Goal: Task Accomplishment & Management: Manage account settings

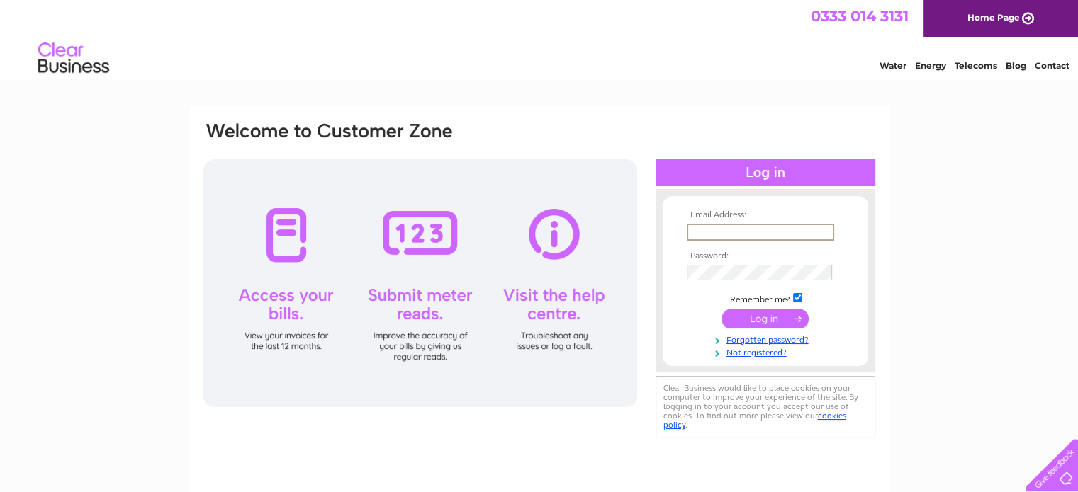
click at [747, 232] on input "text" at bounding box center [759, 232] width 147 height 17
type input "[EMAIL_ADDRESS][DOMAIN_NAME]"
click at [721, 308] on input "submit" at bounding box center [764, 318] width 87 height 20
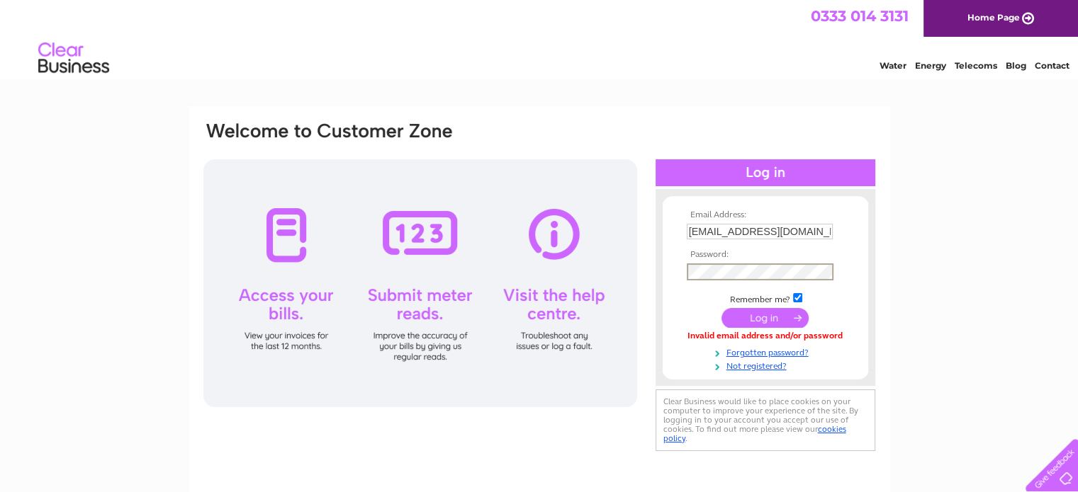
click at [721, 308] on input "submit" at bounding box center [764, 318] width 87 height 20
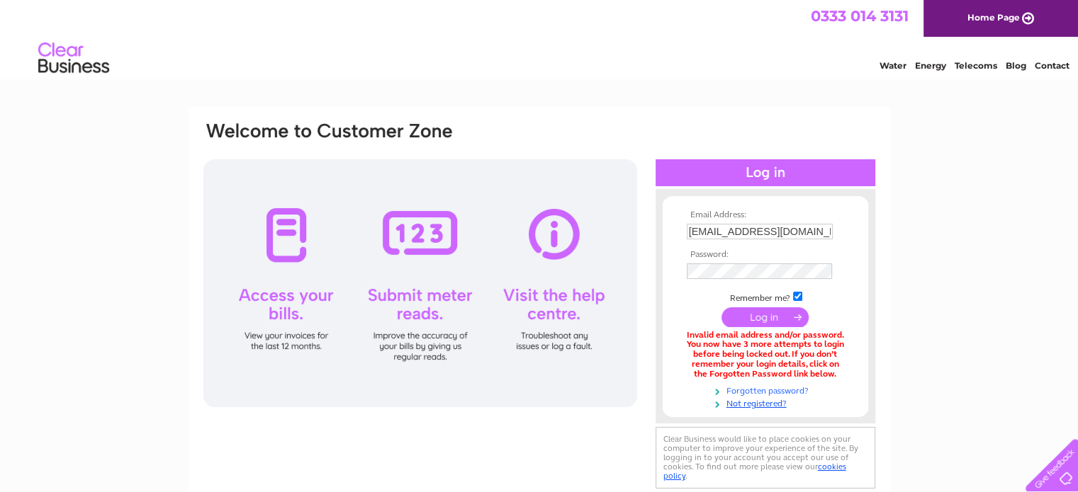
click at [790, 390] on link "Forgotten password?" at bounding box center [766, 389] width 161 height 13
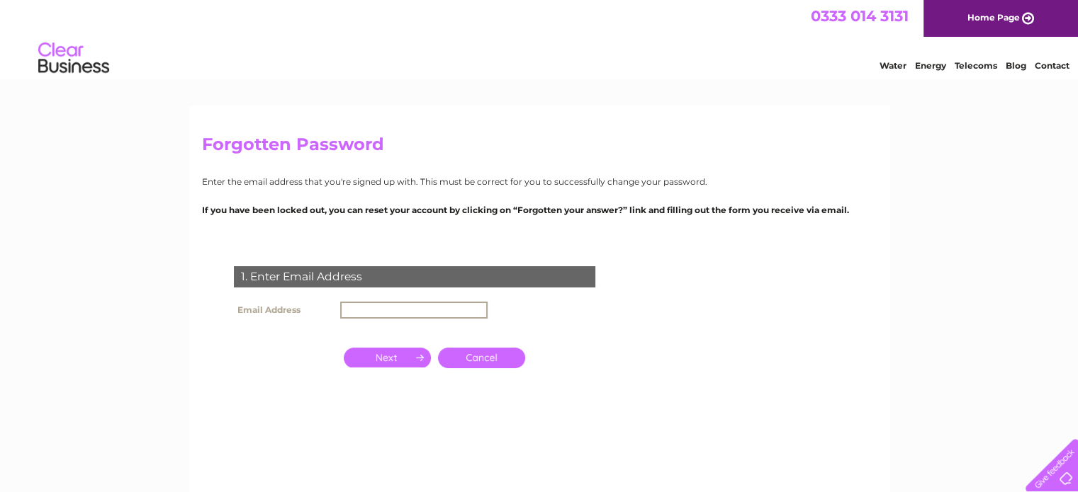
click at [395, 302] on input "text" at bounding box center [413, 310] width 147 height 17
type input "[EMAIL_ADDRESS][DOMAIN_NAME]"
click at [394, 354] on input "button" at bounding box center [387, 358] width 87 height 20
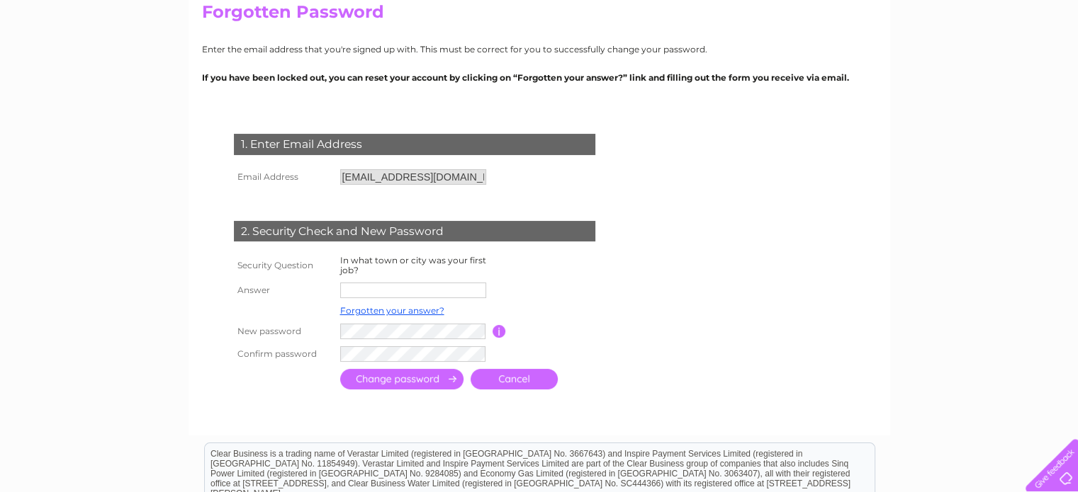
scroll to position [142, 0]
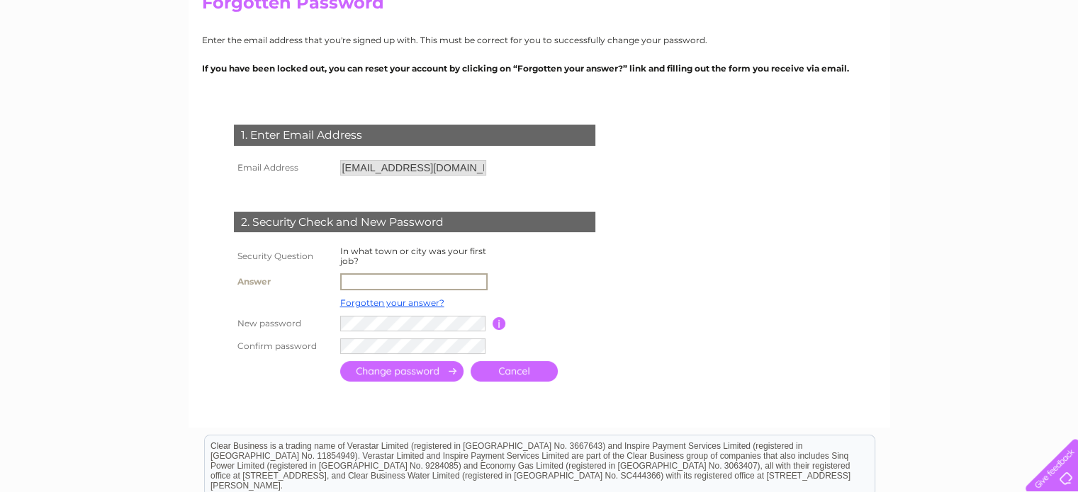
click at [390, 277] on input "text" at bounding box center [413, 281] width 147 height 17
type input "MAPUTO"
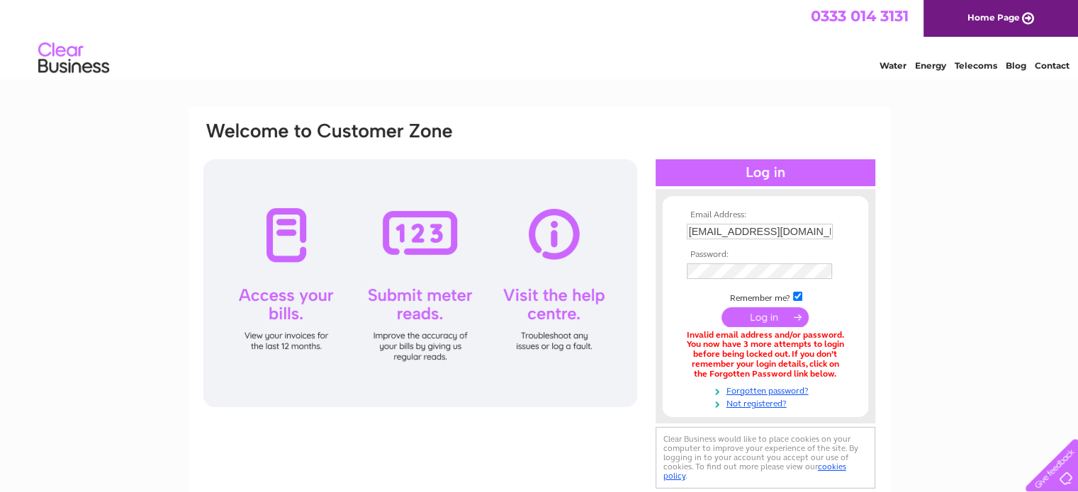
click at [740, 281] on td at bounding box center [765, 271] width 164 height 23
click at [763, 322] on input "submit" at bounding box center [764, 317] width 87 height 20
click at [772, 390] on link "Forgotten password?" at bounding box center [766, 389] width 161 height 13
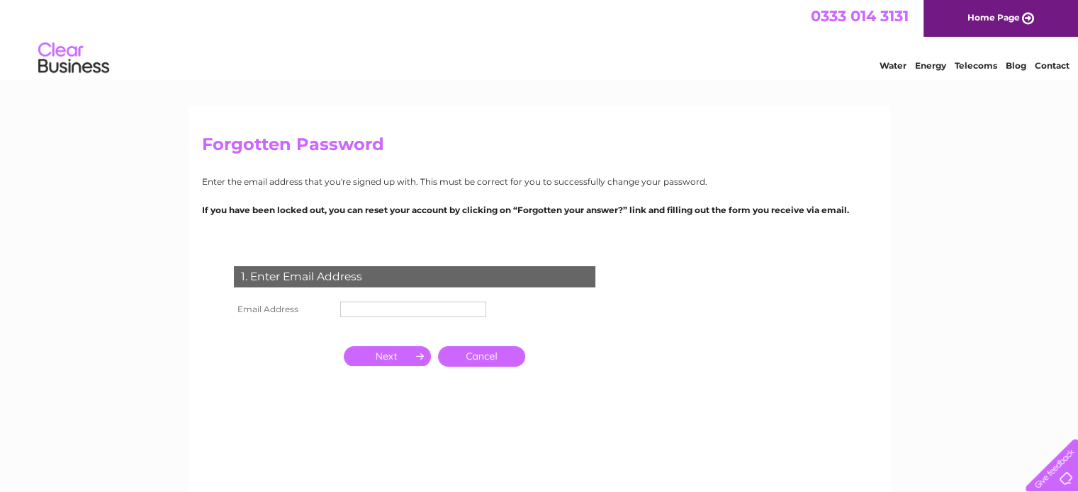
click at [456, 304] on input "text" at bounding box center [413, 310] width 146 height 16
type input "hanamachava@hotmail.com"
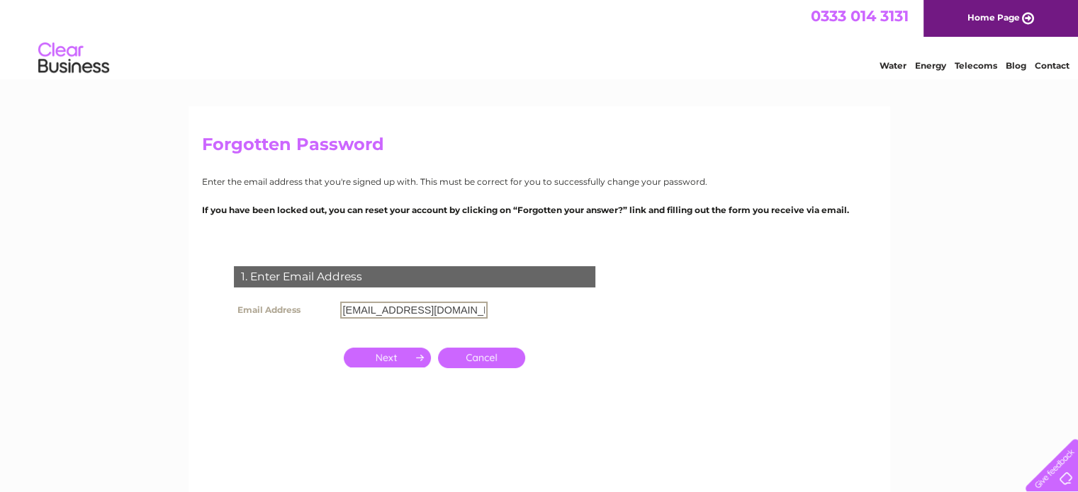
click at [395, 354] on input "button" at bounding box center [387, 358] width 87 height 20
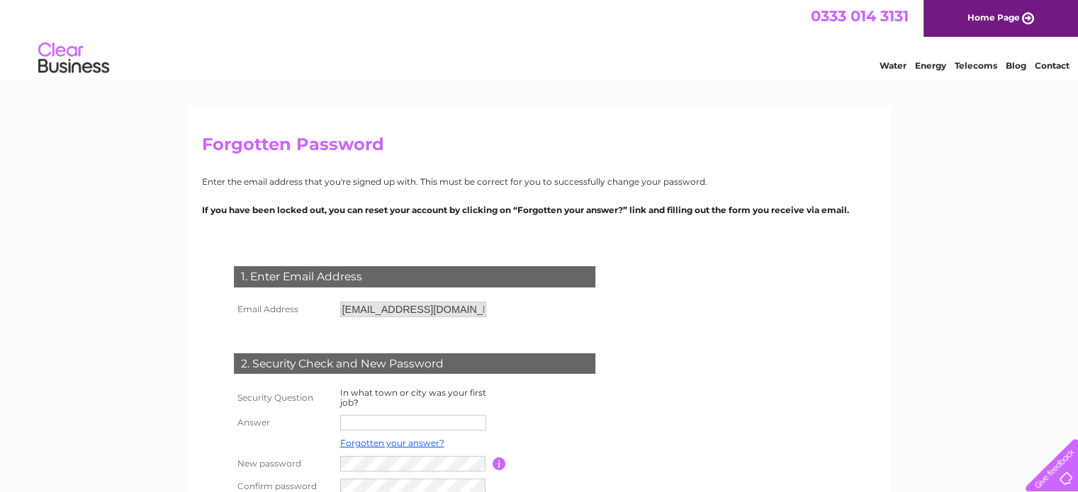
click at [425, 415] on td at bounding box center [415, 423] width 156 height 23
click at [424, 422] on input "text" at bounding box center [413, 423] width 147 height 17
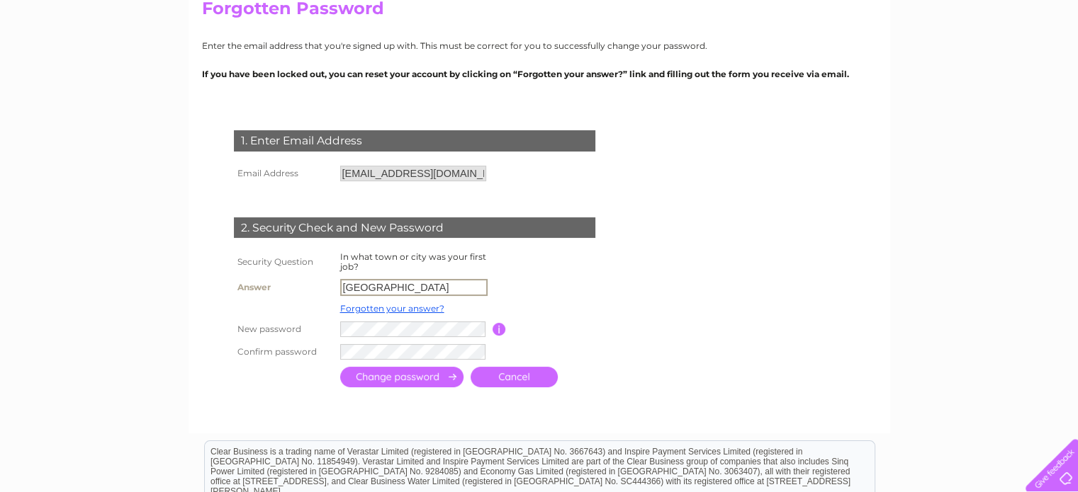
scroll to position [213, 0]
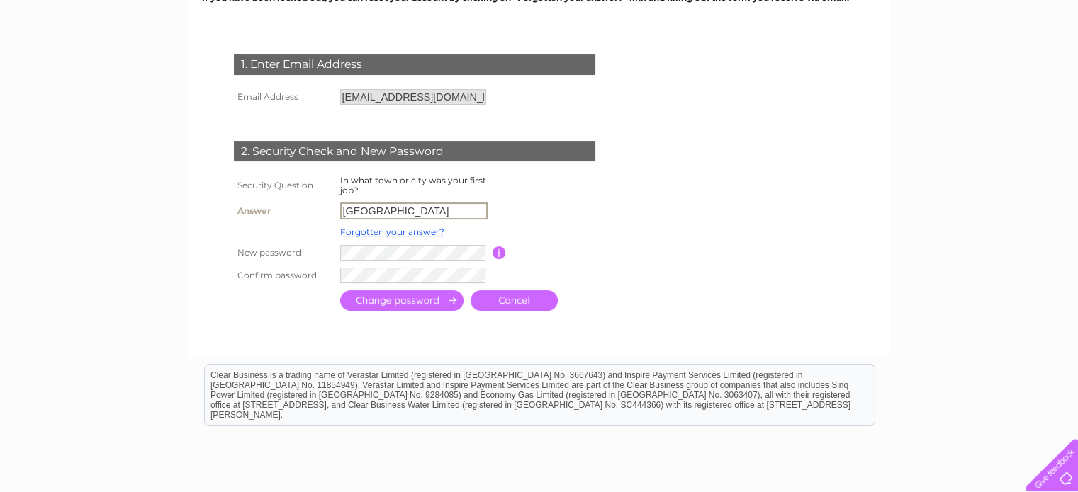
type input "maputo"
click at [434, 301] on input "submit" at bounding box center [401, 299] width 123 height 21
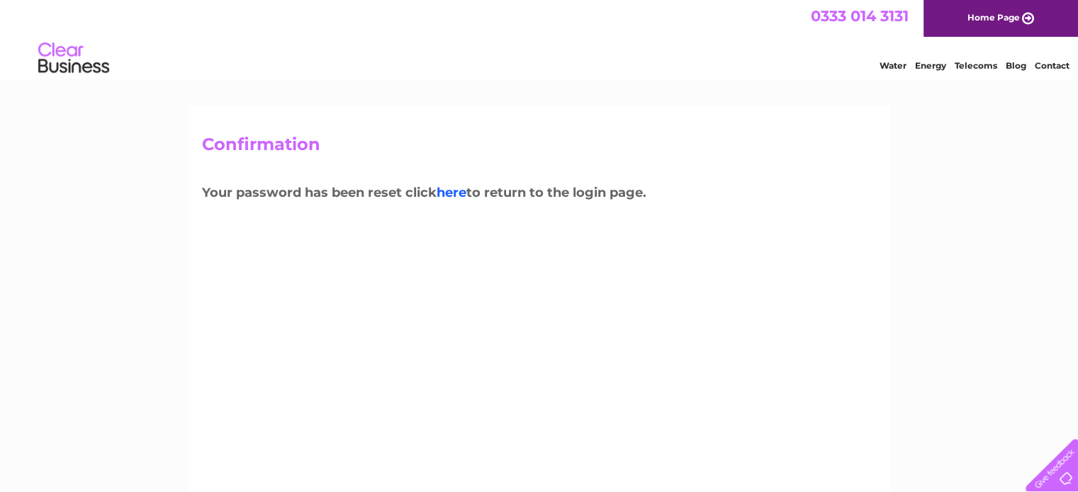
click at [450, 195] on link "here" at bounding box center [451, 193] width 30 height 16
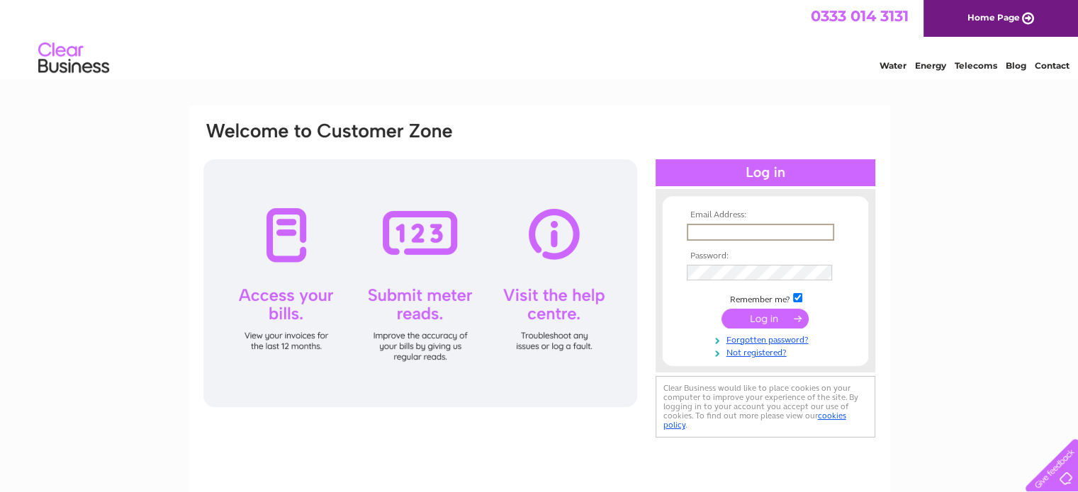
click at [714, 232] on input "text" at bounding box center [759, 232] width 147 height 17
type input "[EMAIL_ADDRESS][DOMAIN_NAME]"
click at [757, 321] on input "submit" at bounding box center [764, 317] width 87 height 20
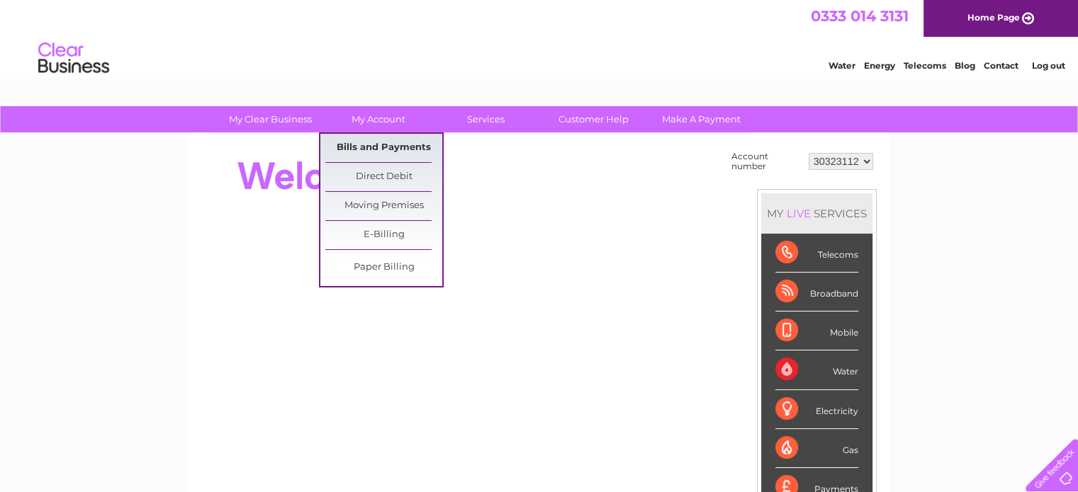
click at [380, 148] on link "Bills and Payments" at bounding box center [383, 148] width 117 height 28
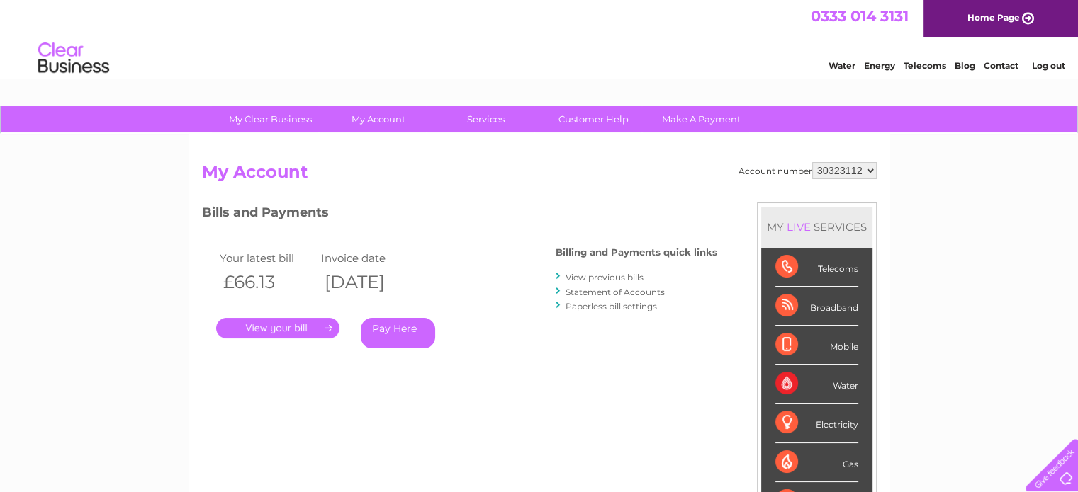
click at [615, 278] on link "View previous bills" at bounding box center [604, 277] width 78 height 11
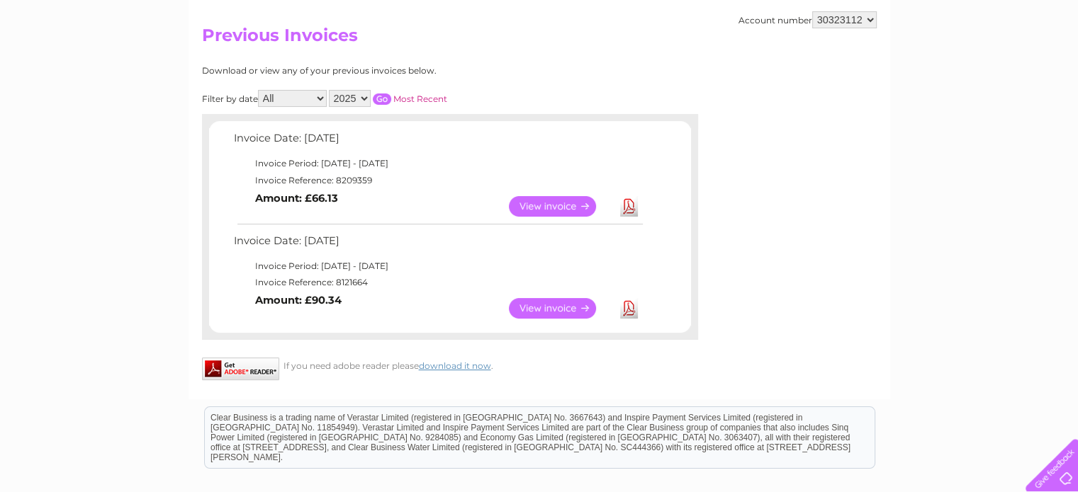
scroll to position [142, 0]
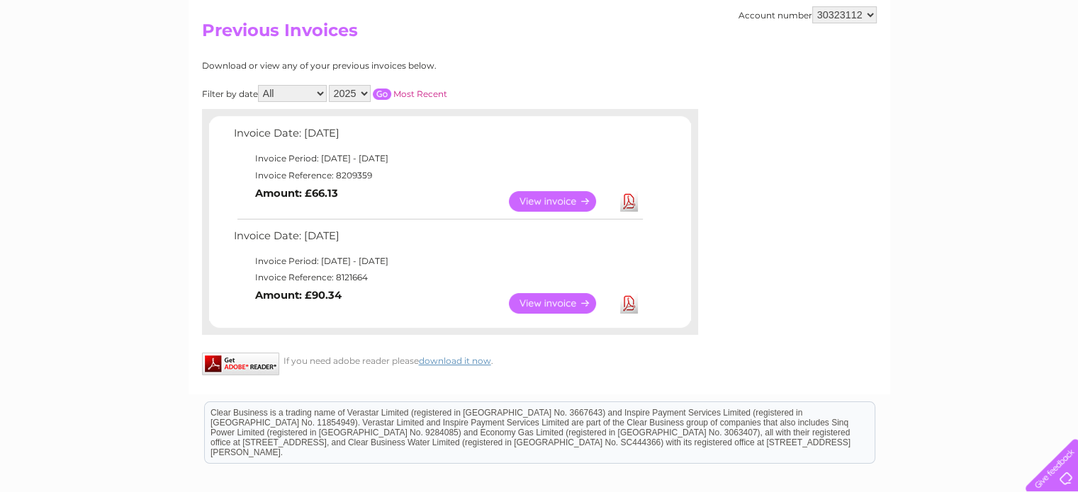
click at [556, 193] on link "View" at bounding box center [561, 201] width 104 height 21
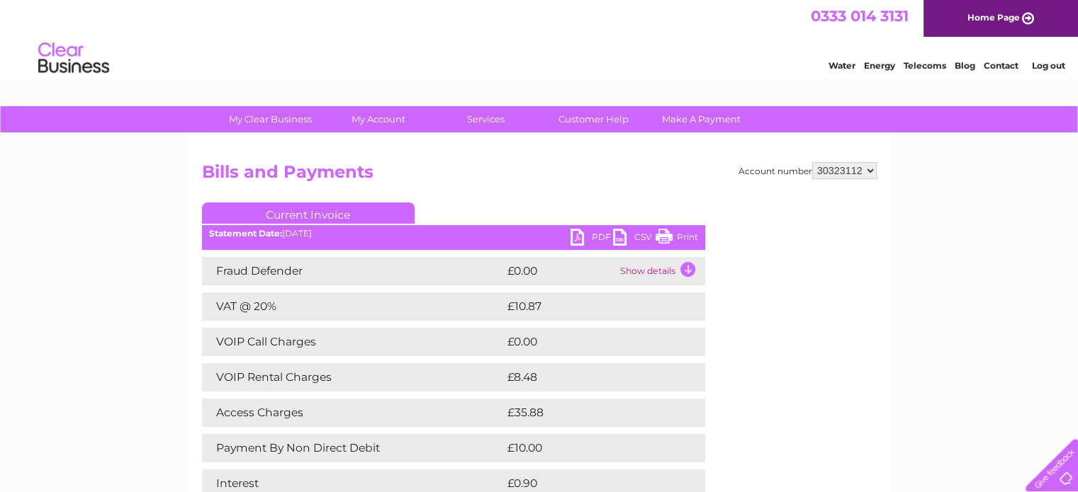
click at [598, 237] on link "PDF" at bounding box center [591, 239] width 43 height 21
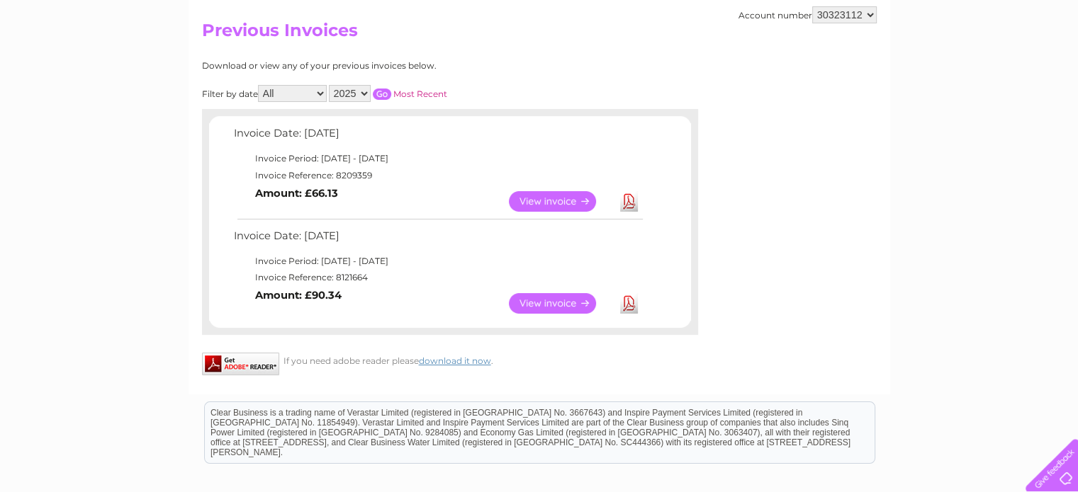
click at [557, 299] on link "View" at bounding box center [561, 303] width 104 height 21
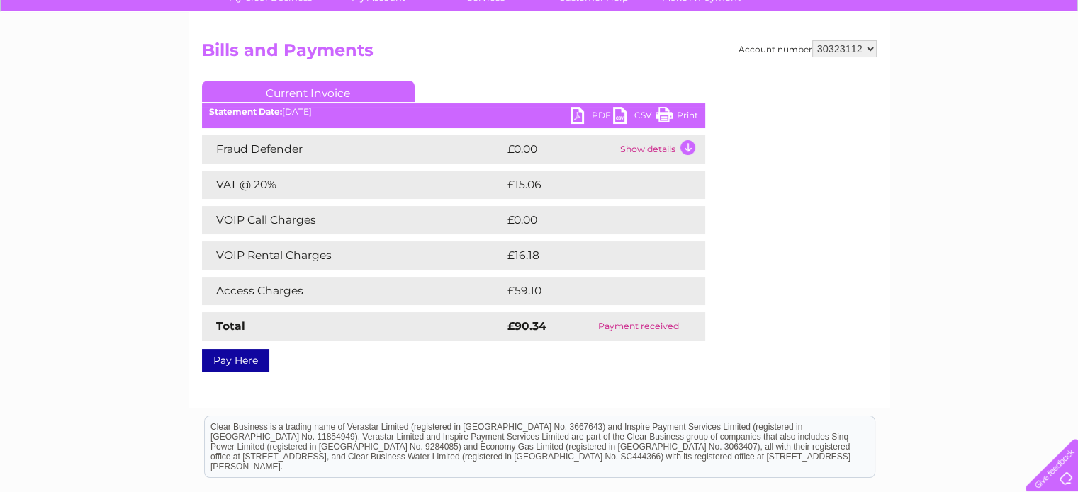
scroll to position [142, 0]
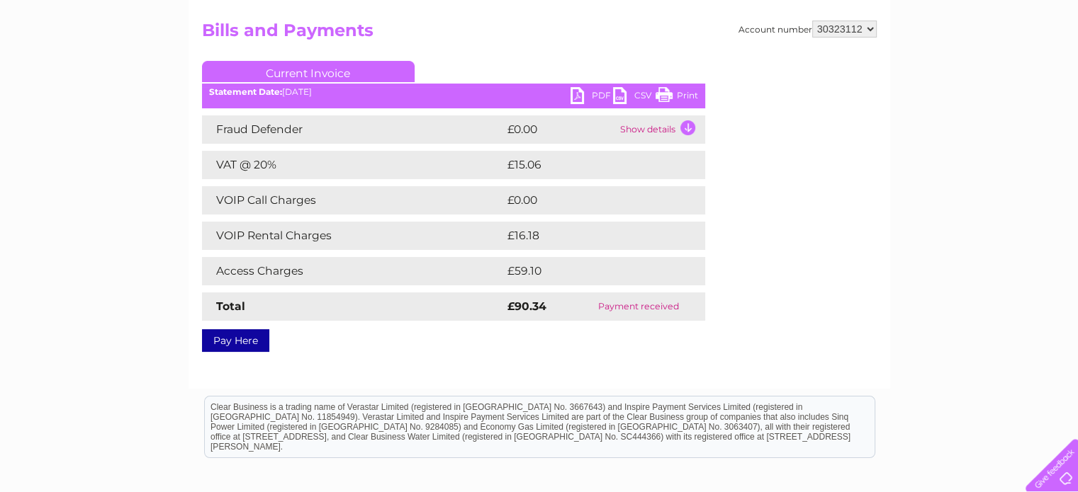
click at [584, 96] on link "PDF" at bounding box center [591, 97] width 43 height 21
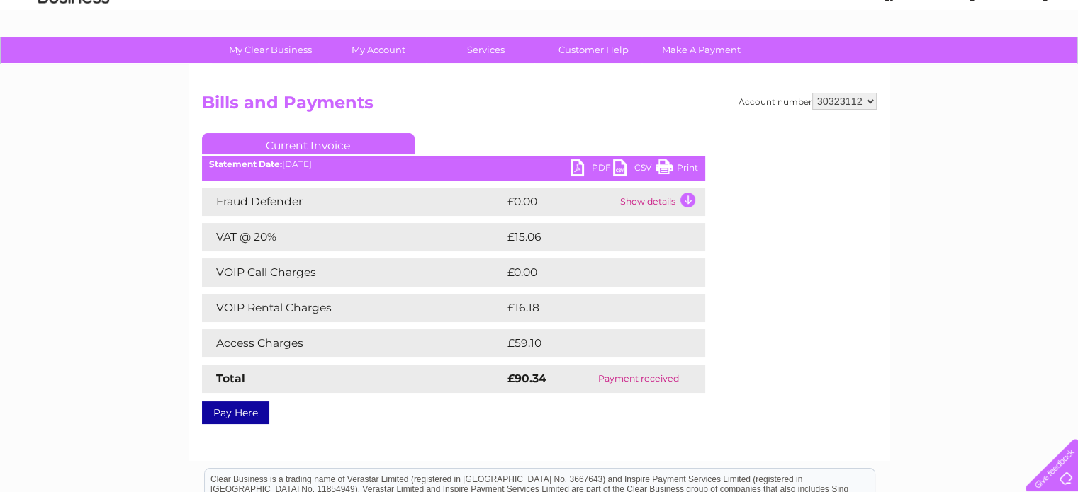
scroll to position [0, 0]
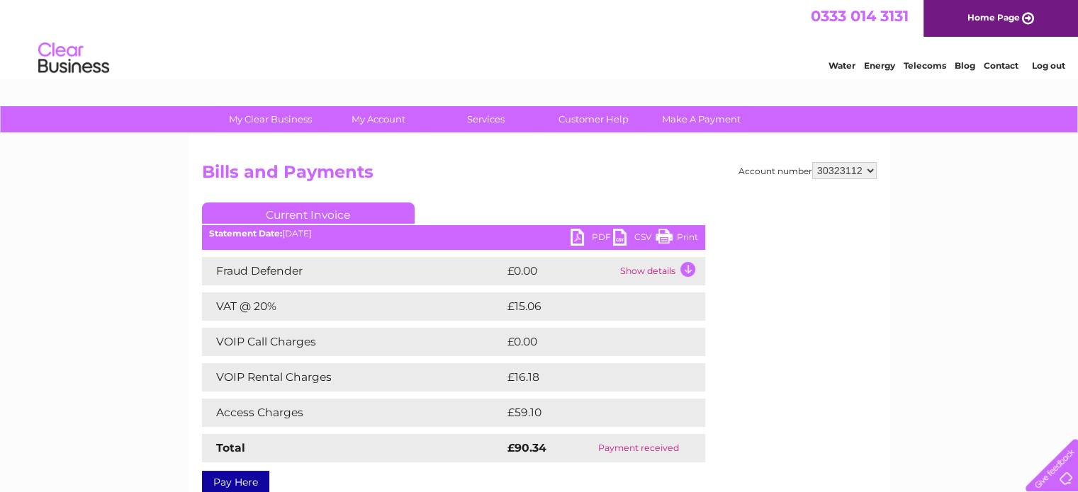
click at [873, 169] on select "30323112" at bounding box center [844, 170] width 64 height 17
click at [891, 164] on div "My Clear Business Login Details My Details My Preferences Link Account My Accou…" at bounding box center [539, 439] width 1078 height 667
click at [696, 118] on link "Make A Payment" at bounding box center [701, 119] width 117 height 26
